Goal: Check status: Check status

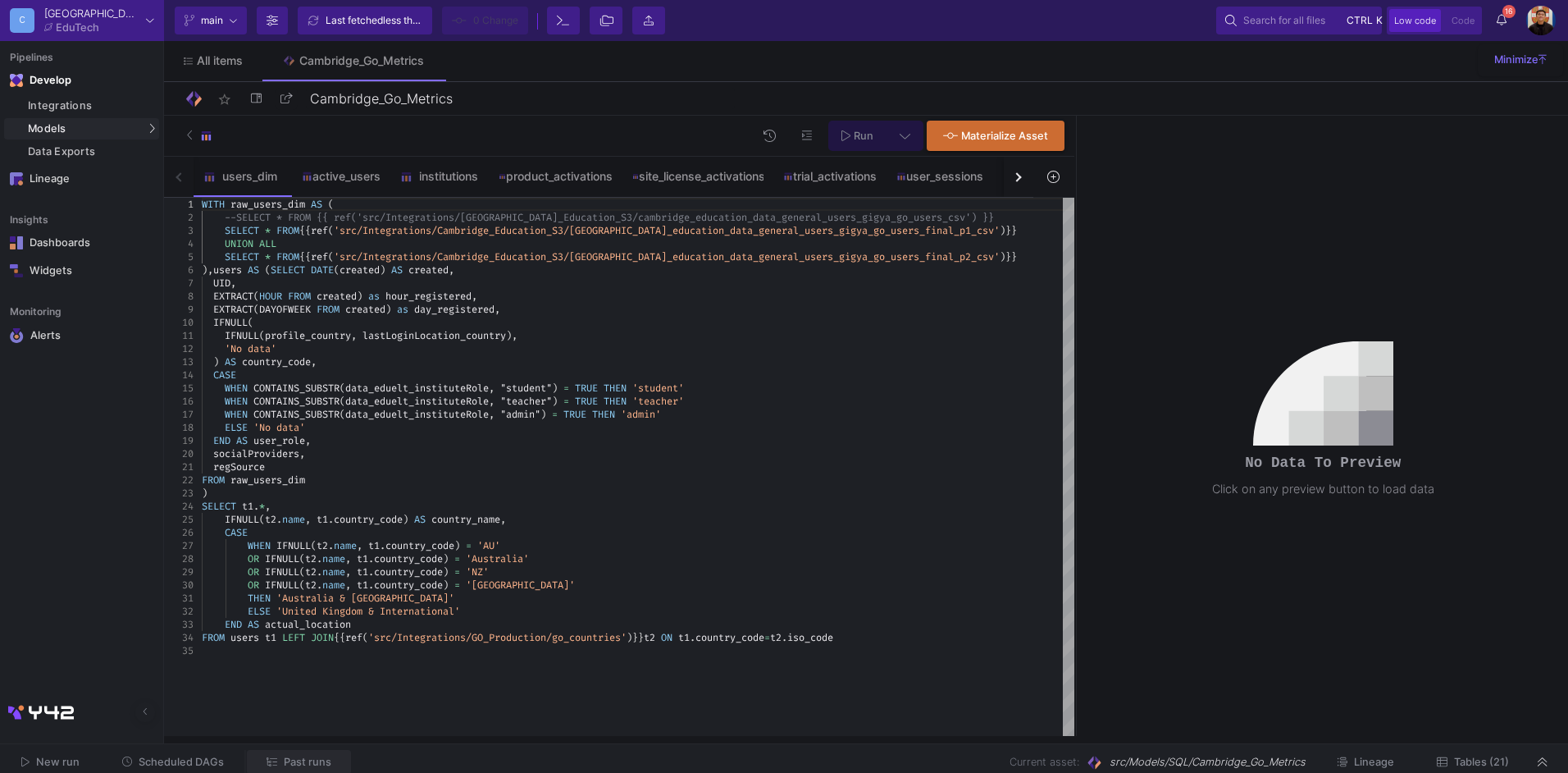
click at [307, 762] on span "Past runs" at bounding box center [307, 762] width 48 height 12
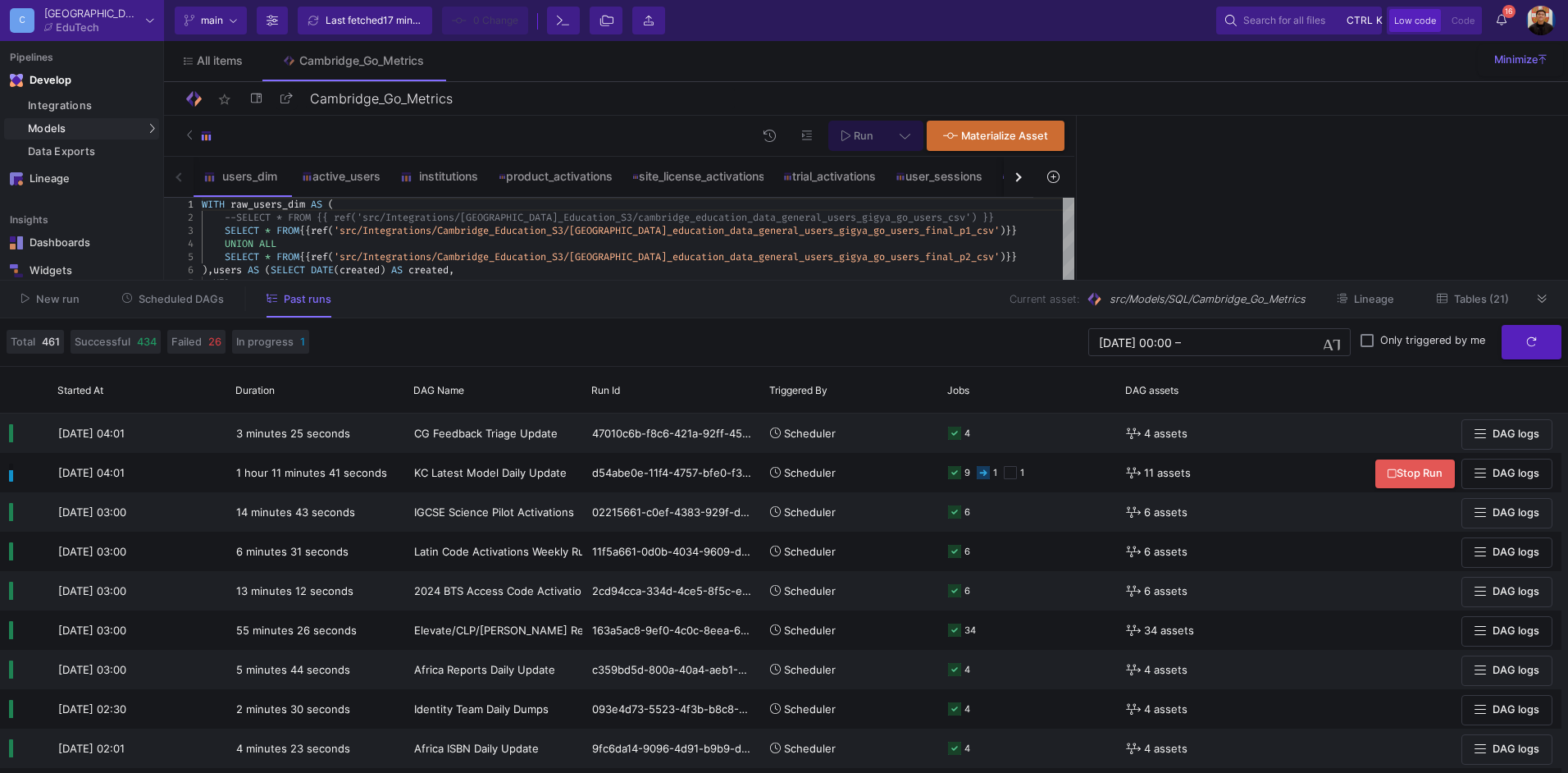
click at [1258, 236] on div "No Data To Preview Click on any preview button to load data" at bounding box center [1323, 426] width 489 height 620
drag, startPoint x: 1546, startPoint y: 289, endPoint x: 1514, endPoint y: 303, distance: 34.9
click at [1546, 289] on button at bounding box center [1543, 298] width 24 height 24
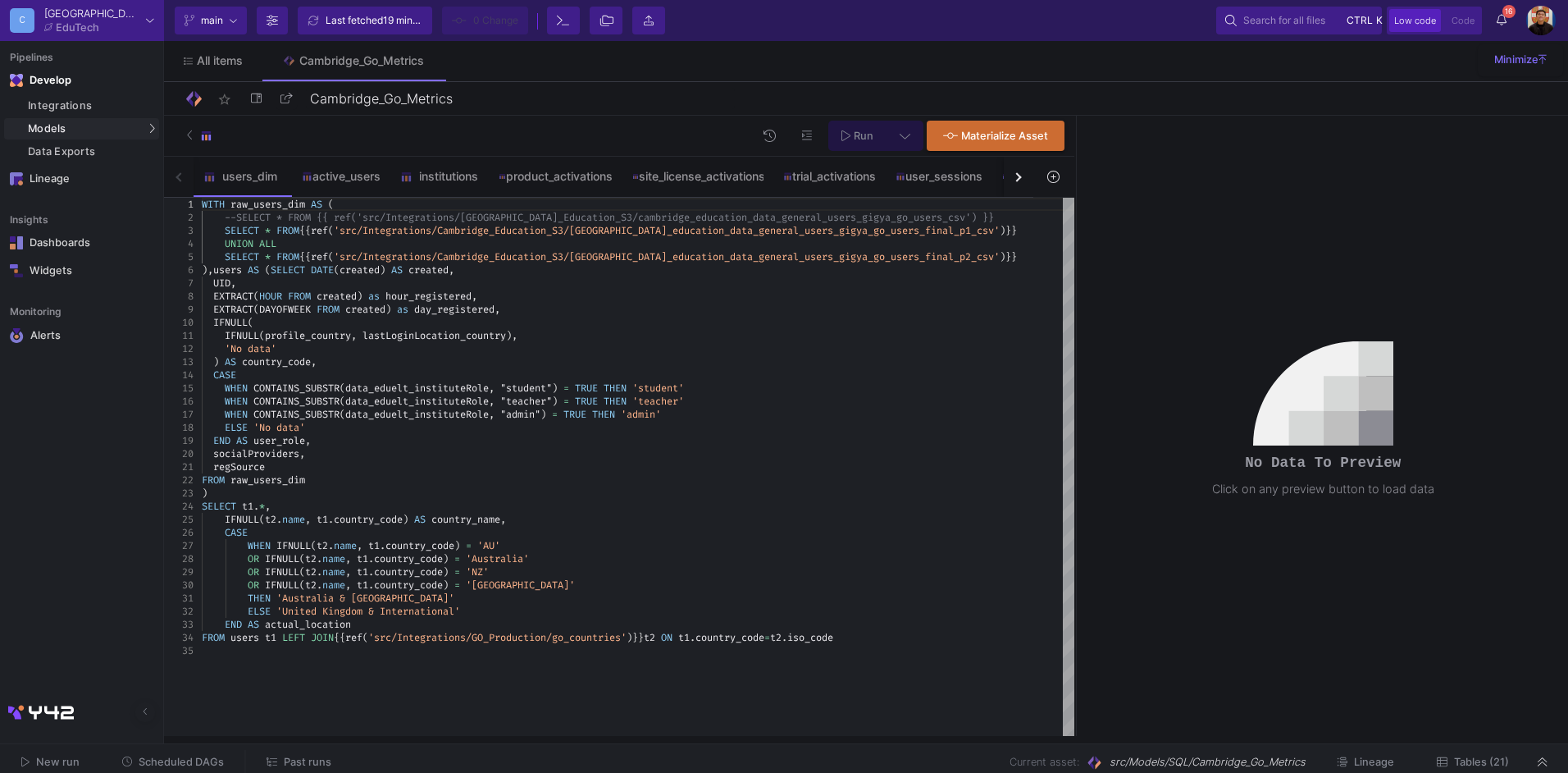
click at [298, 762] on span "Past runs" at bounding box center [307, 762] width 48 height 12
